Goal: Information Seeking & Learning: Learn about a topic

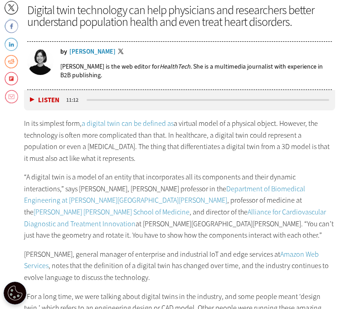
scroll to position [454, 0]
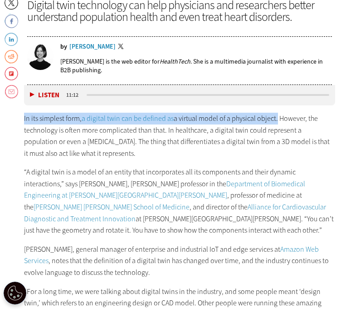
drag, startPoint x: 23, startPoint y: 116, endPoint x: 276, endPoint y: 118, distance: 252.9
copy p "In its simplest form, a digital twin can be defined as a virtual model of a phy…"
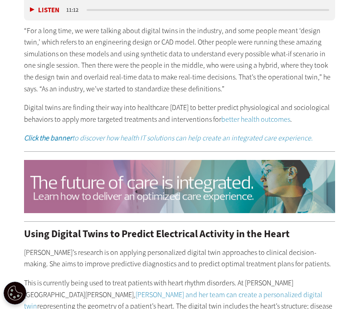
scroll to position [726, 0]
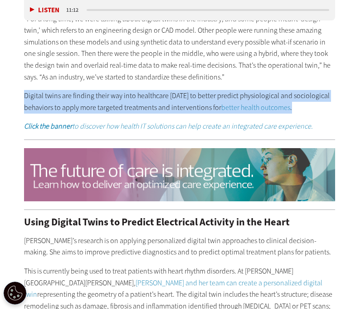
drag, startPoint x: 24, startPoint y: 81, endPoint x: 305, endPoint y: 95, distance: 281.3
click at [305, 95] on p "Digital twins are finding their way into healthcare [DATE] to better predict ph…" at bounding box center [179, 101] width 311 height 23
copy p "Digital twins are finding their way into healthcare [DATE] to better predict ph…"
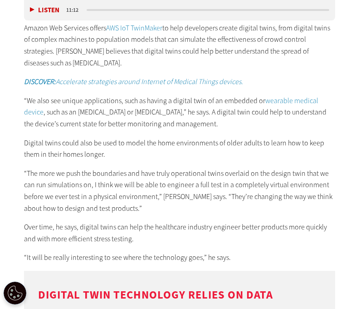
scroll to position [2043, 0]
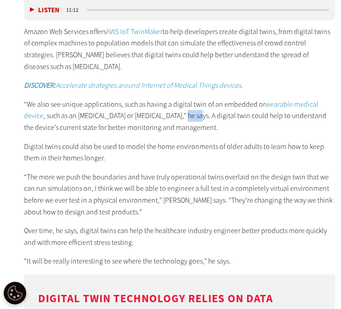
drag, startPoint x: 186, startPoint y: 47, endPoint x: 195, endPoint y: 50, distance: 9.8
click at [195, 99] on p "“We also see unique applications, such as having a digital twin of an embedded …" at bounding box center [179, 116] width 311 height 35
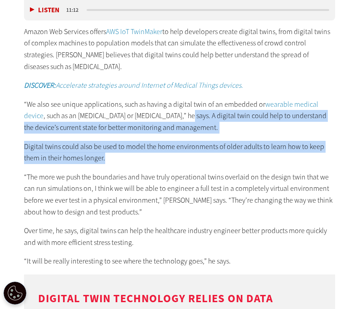
drag, startPoint x: 188, startPoint y: 44, endPoint x: 330, endPoint y: 89, distance: 148.0
copy div "A digital twin could help to understand the device’s current state for better m…"
